Goal: Transaction & Acquisition: Purchase product/service

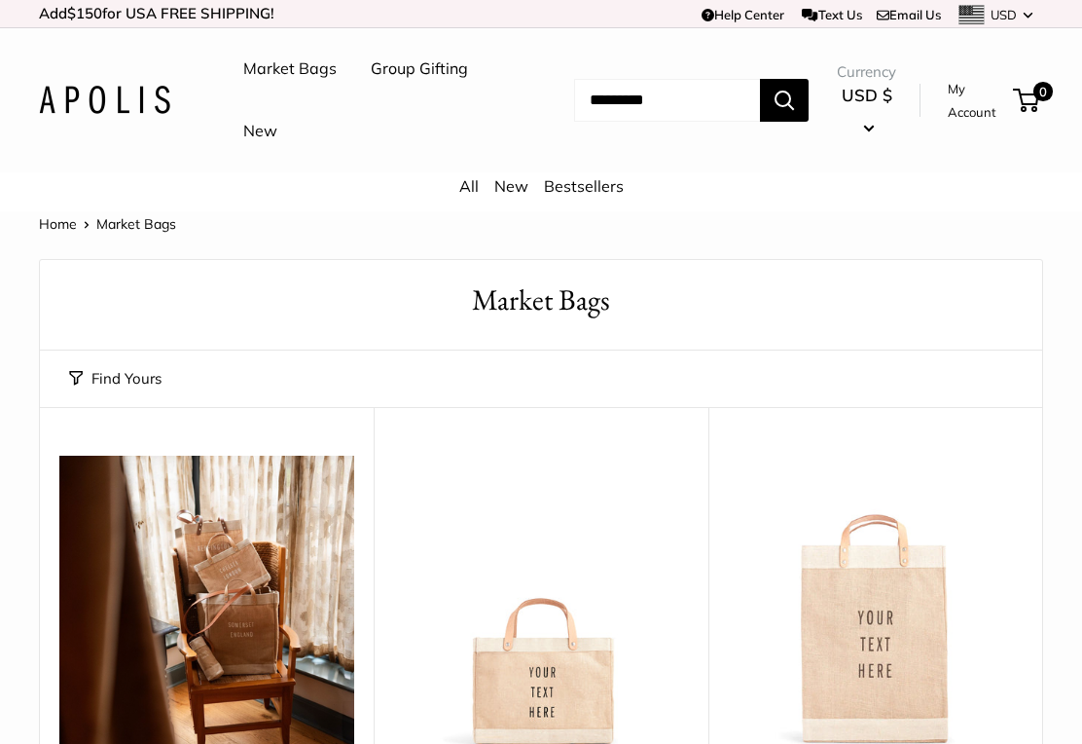
click at [586, 110] on input "Search..." at bounding box center [667, 100] width 186 height 43
type input "*"
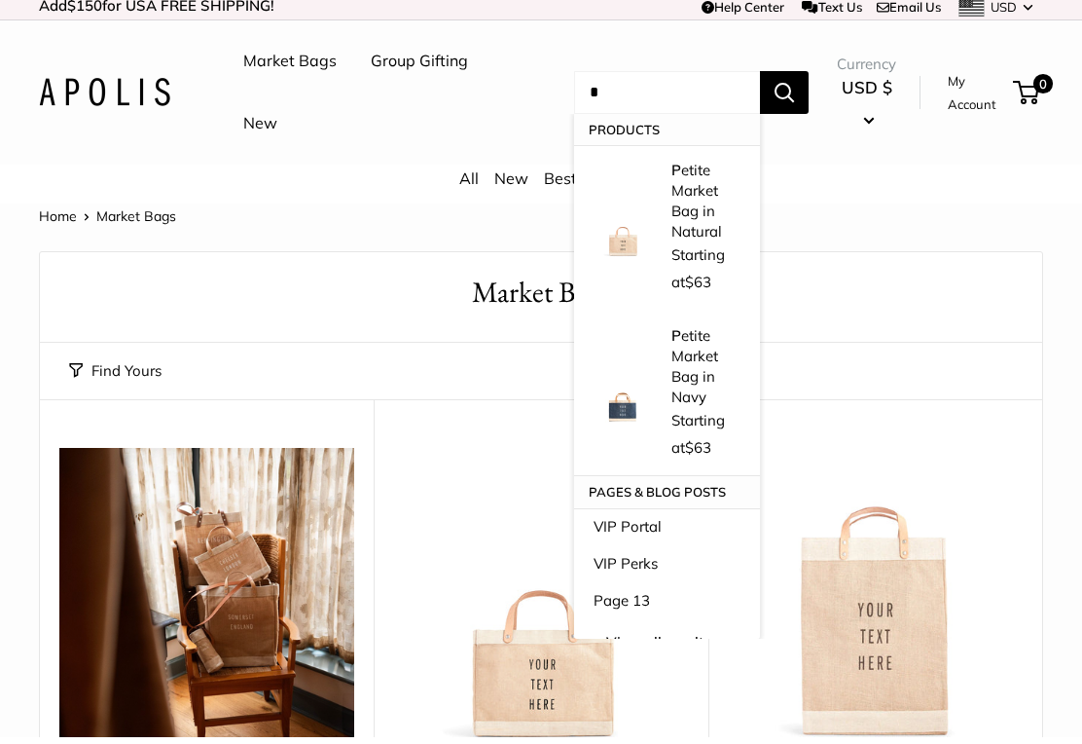
type input "*"
click at [369, 194] on div "All New Bestsellers" at bounding box center [541, 191] width 1082 height 39
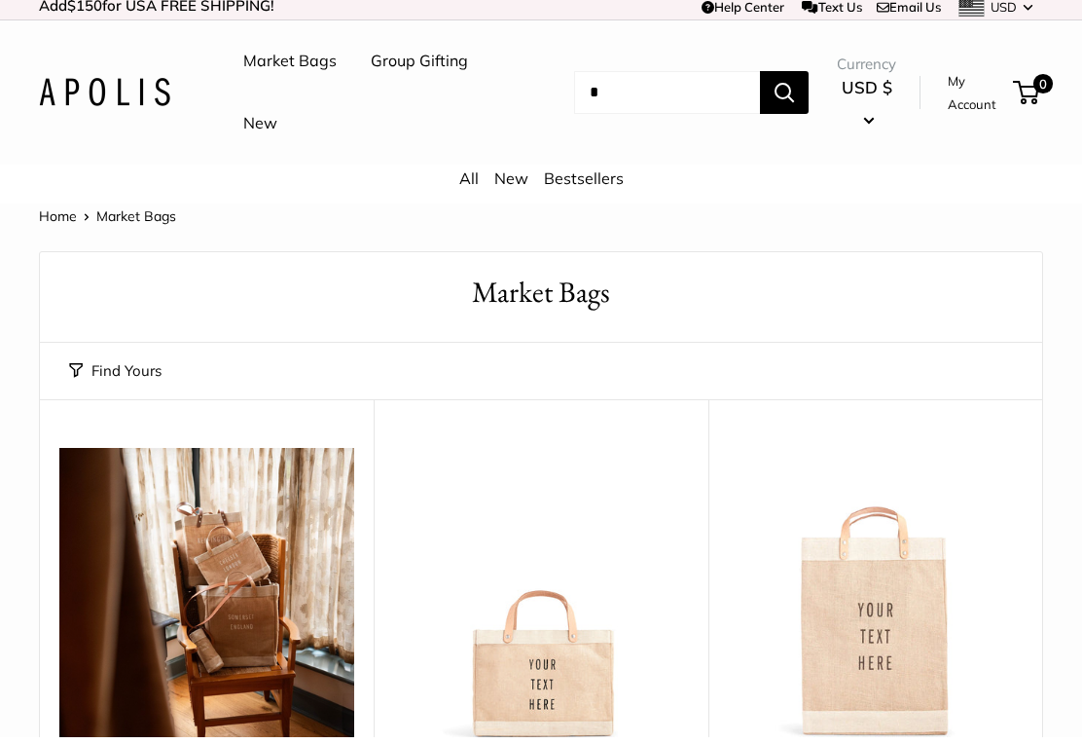
scroll to position [8, 0]
click at [306, 64] on link "Market Bags" at bounding box center [289, 61] width 93 height 29
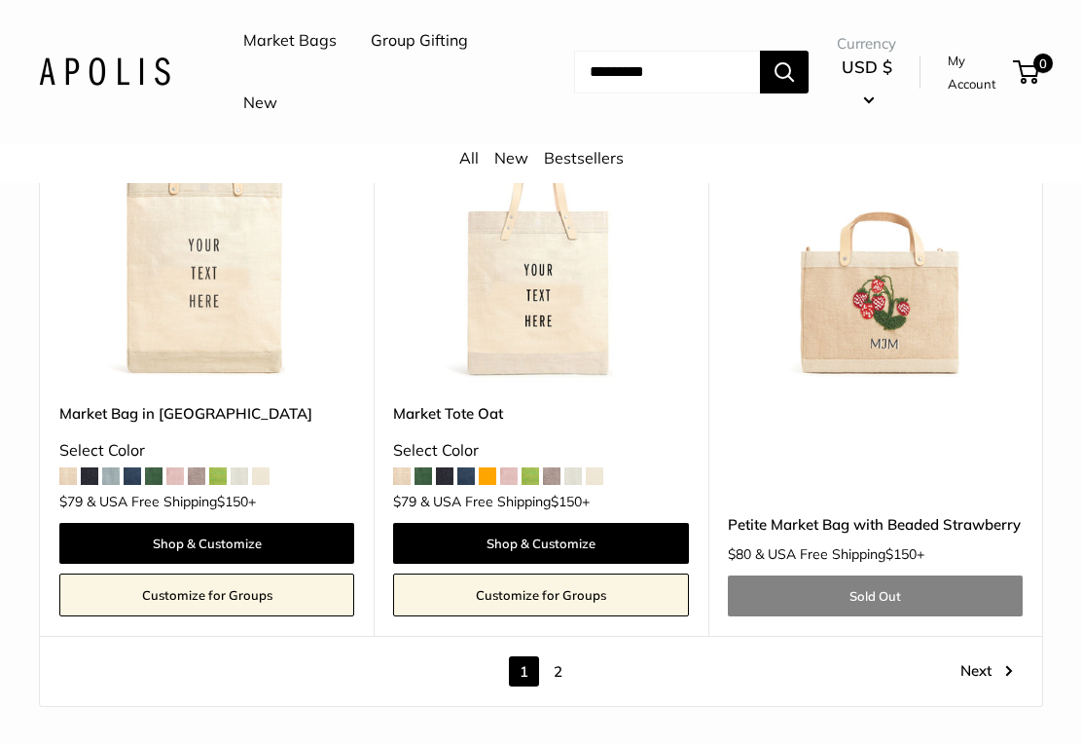
scroll to position [9249, 0]
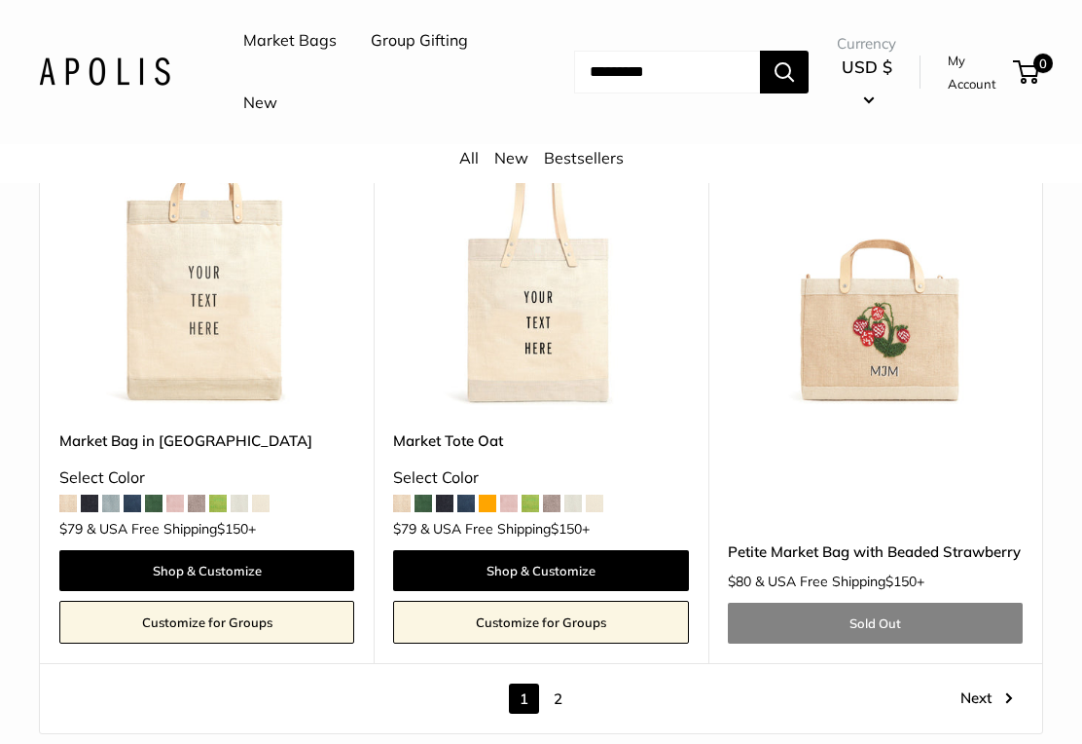
click at [986, 683] on link "Next" at bounding box center [987, 698] width 53 height 30
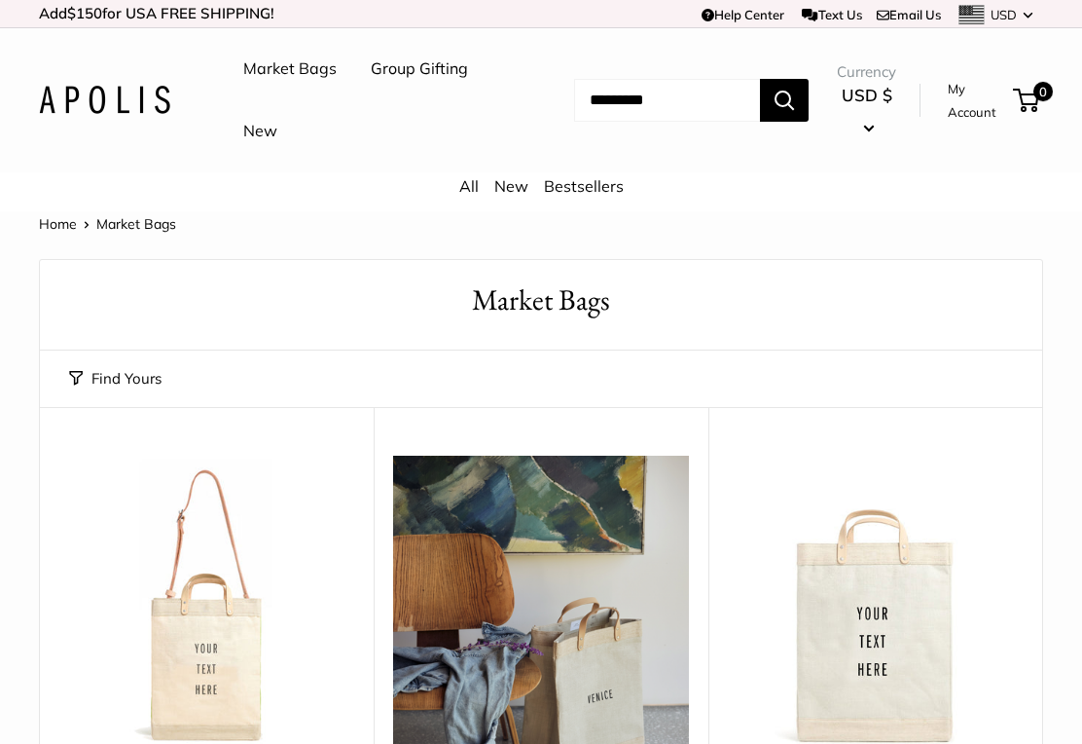
click at [514, 182] on link "New" at bounding box center [511, 185] width 34 height 19
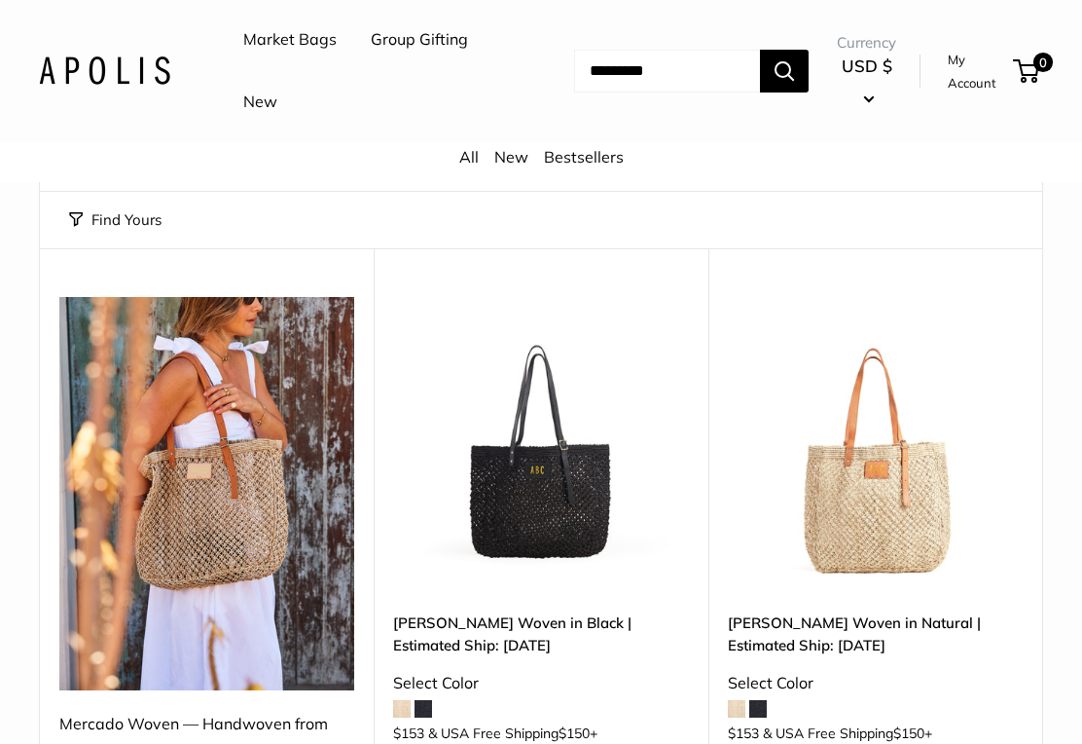
scroll to position [159, 0]
click at [530, 624] on link "[PERSON_NAME] Woven in Black | Estimated Ship: [DATE]" at bounding box center [540, 634] width 295 height 46
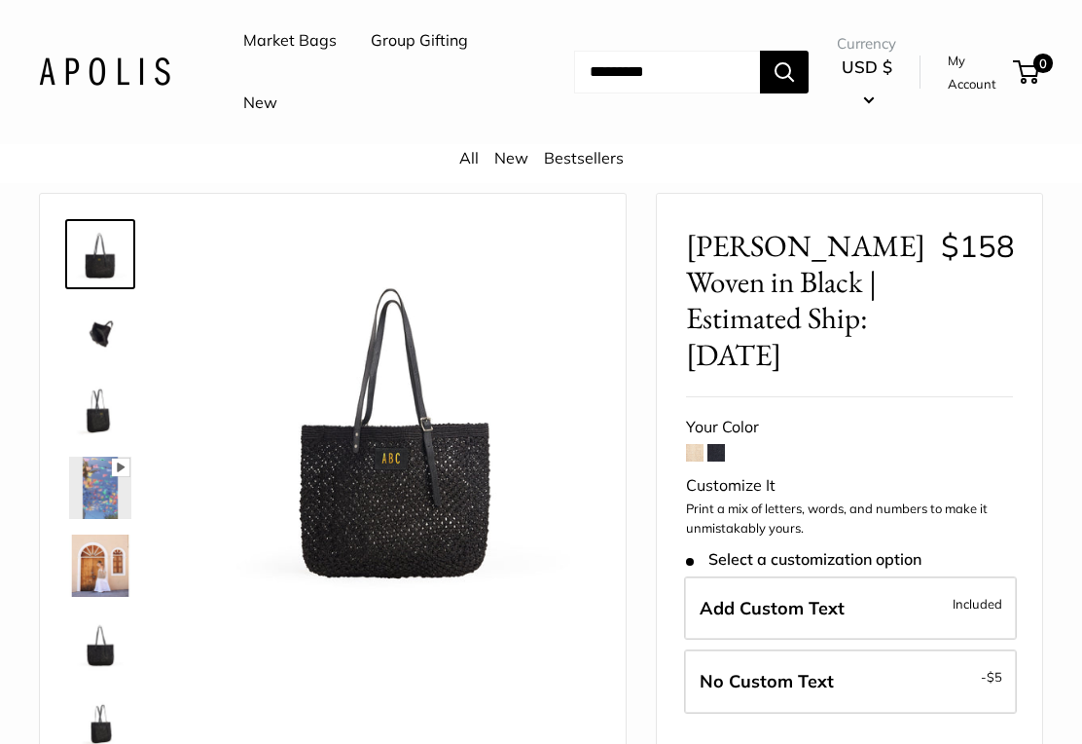
scroll to position [79, 0]
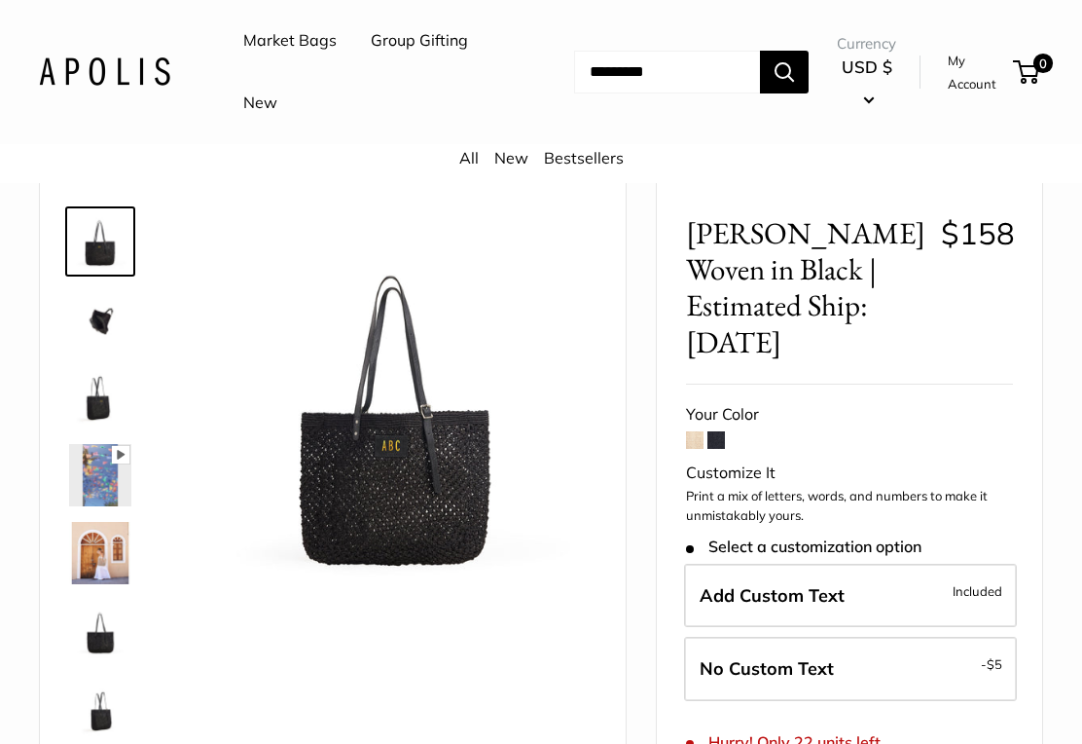
click at [106, 483] on img at bounding box center [100, 475] width 62 height 62
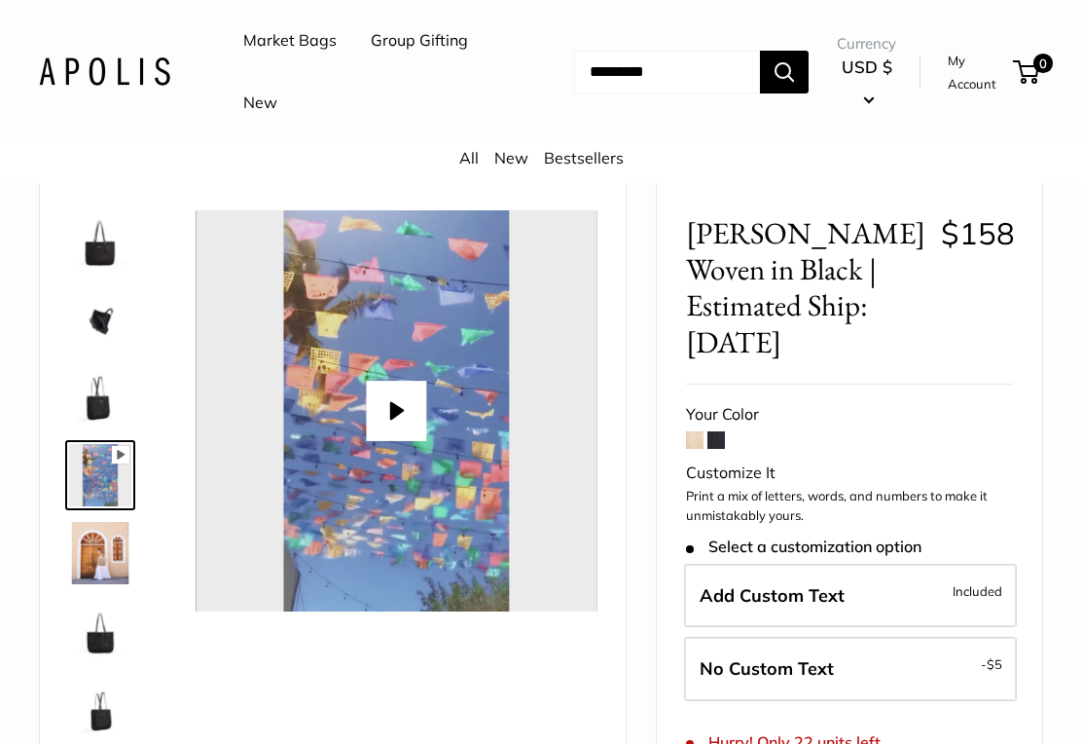
click at [113, 543] on img at bounding box center [100, 553] width 62 height 62
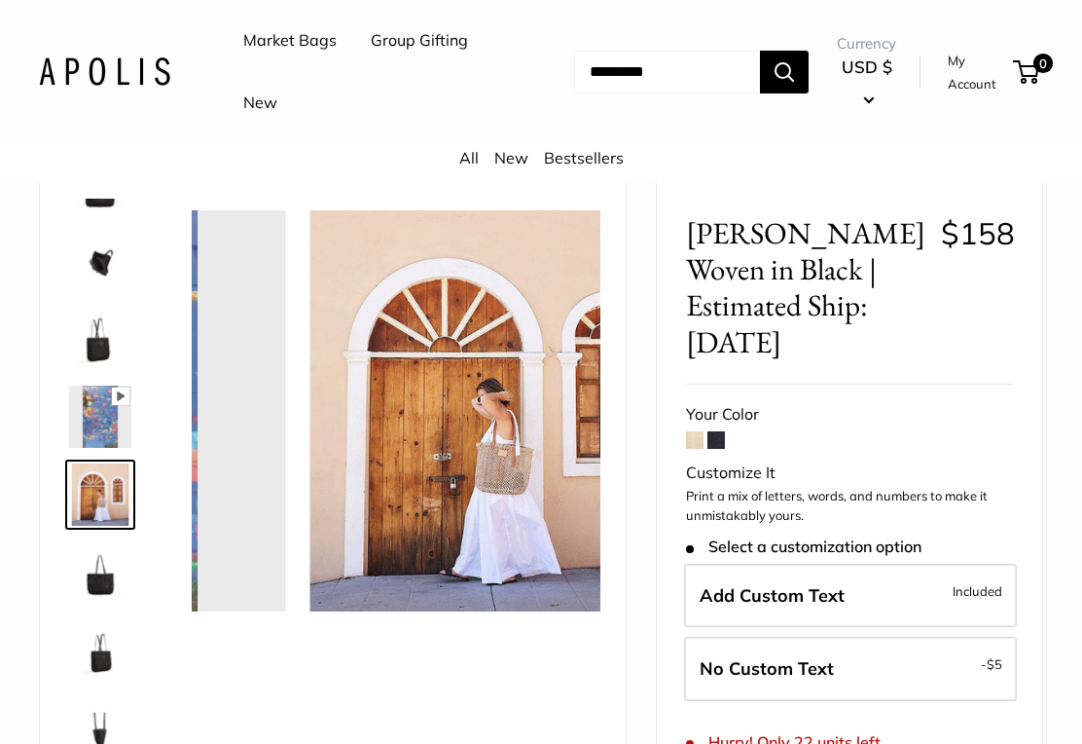
scroll to position [60, 0]
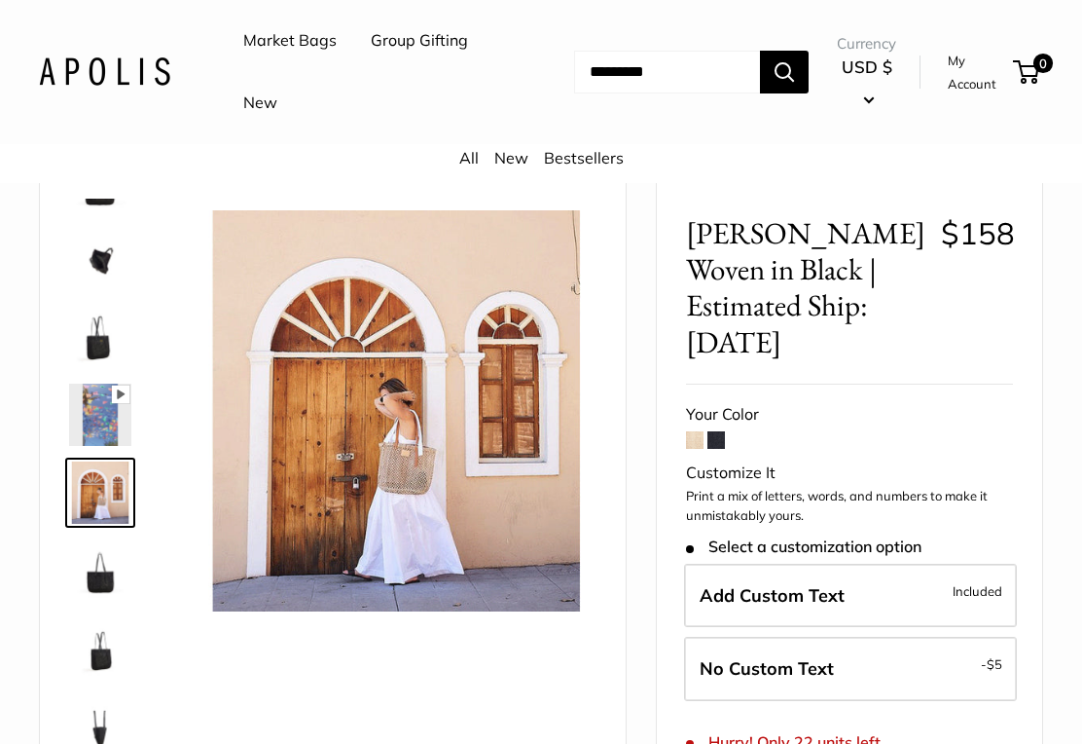
click at [95, 718] on img at bounding box center [100, 726] width 62 height 62
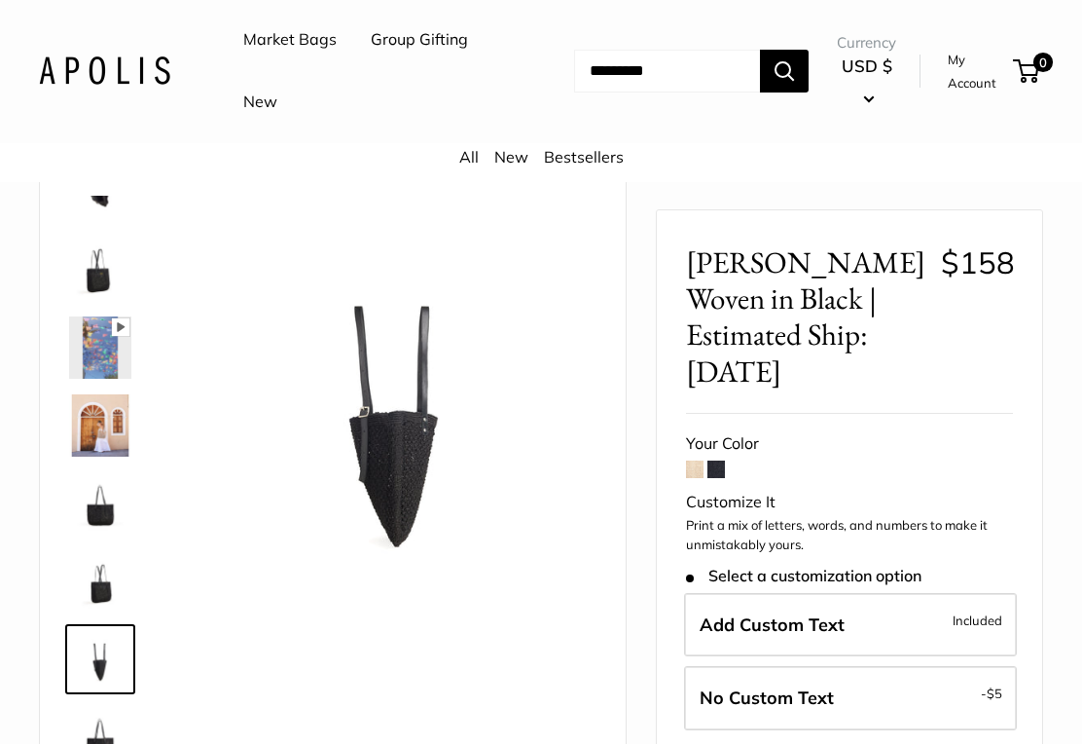
scroll to position [0, 0]
